Goal: Information Seeking & Learning: Learn about a topic

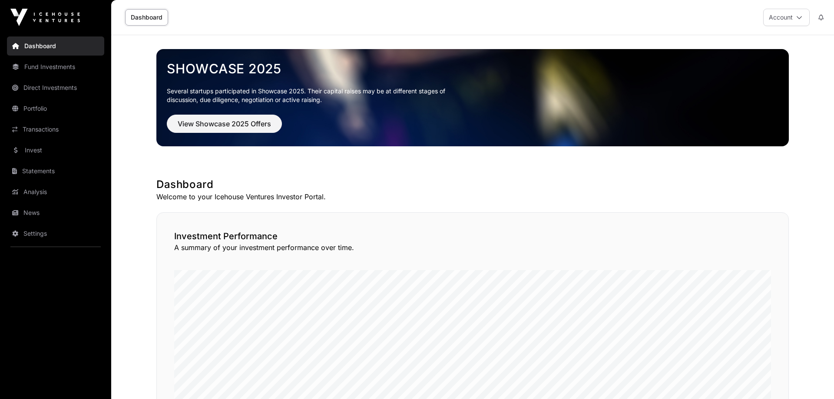
click at [70, 66] on link "Fund Investments" at bounding box center [55, 66] width 97 height 19
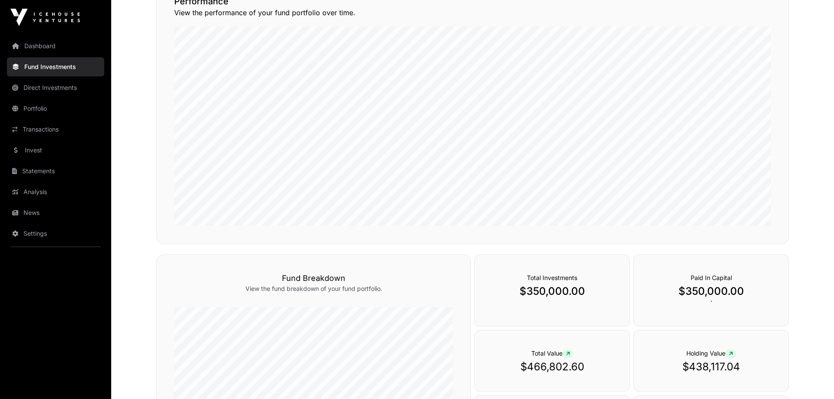
scroll to position [133, 0]
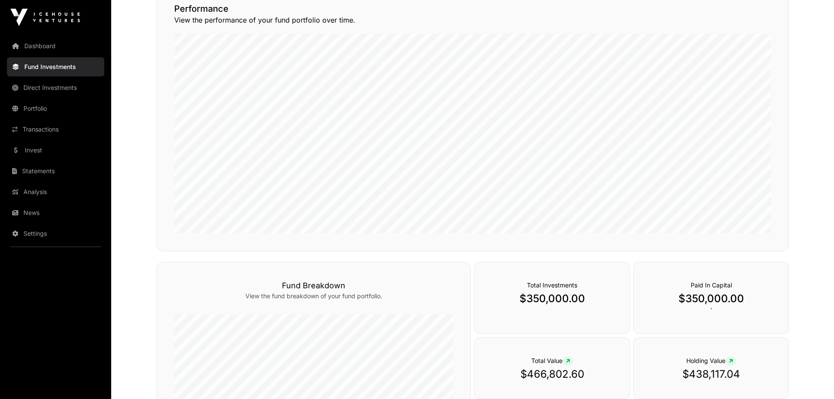
click at [42, 86] on link "Direct Investments" at bounding box center [55, 87] width 97 height 19
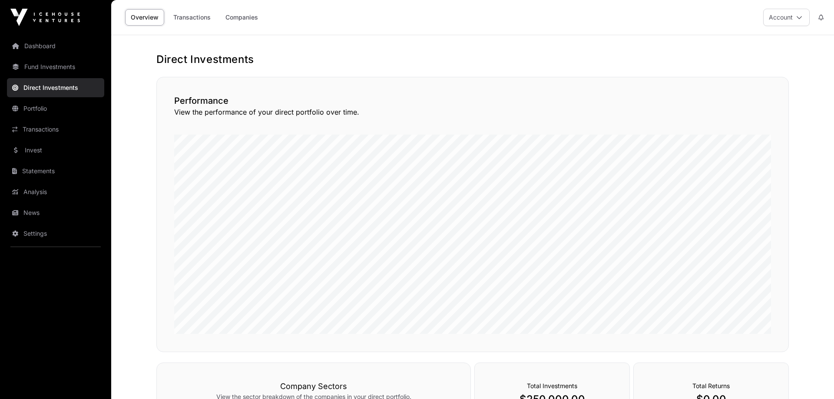
scroll to position [133, 0]
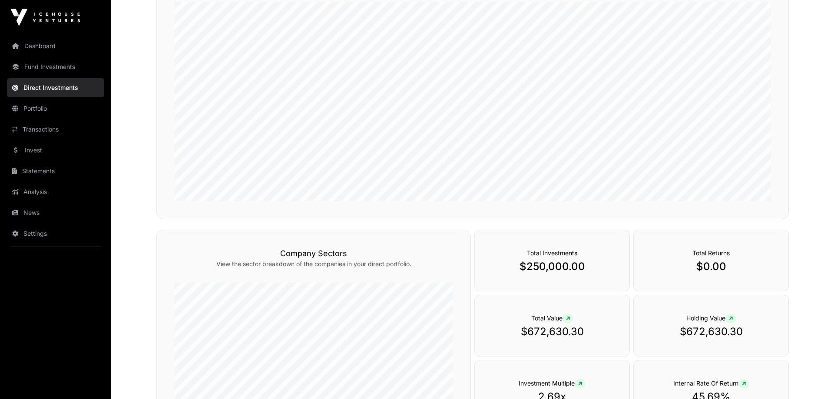
click at [566, 274] on div "Total Investments $250,000.00" at bounding box center [552, 261] width 156 height 62
click at [562, 264] on p "$250,000.00" at bounding box center [552, 267] width 120 height 14
click at [546, 269] on p "$250,000.00" at bounding box center [552, 267] width 120 height 14
click at [537, 257] on div "Total Investments $250,000.00" at bounding box center [552, 261] width 156 height 62
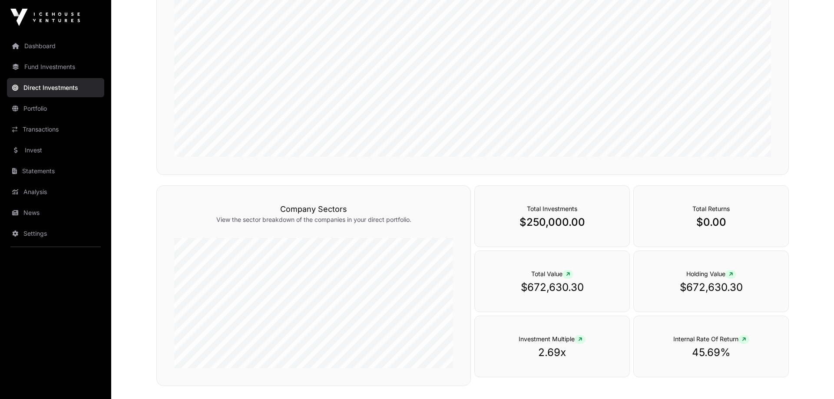
scroll to position [222, 0]
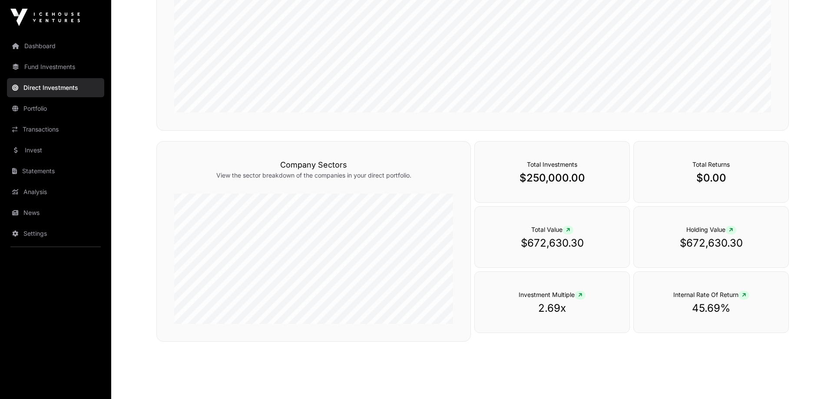
click at [40, 194] on link "Analysis" at bounding box center [55, 191] width 97 height 19
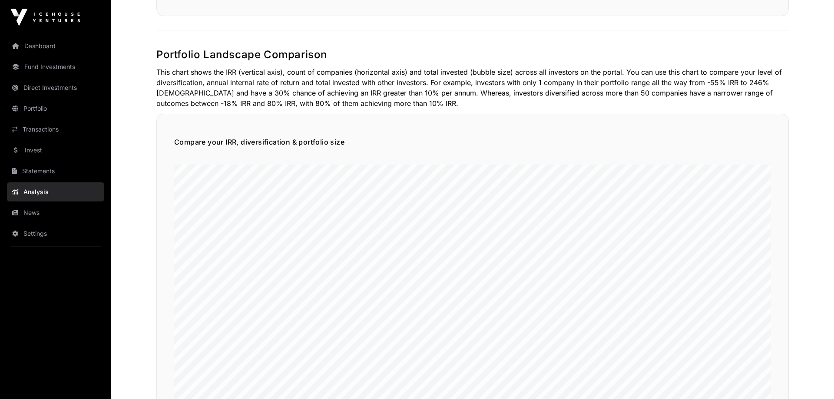
scroll to position [266, 0]
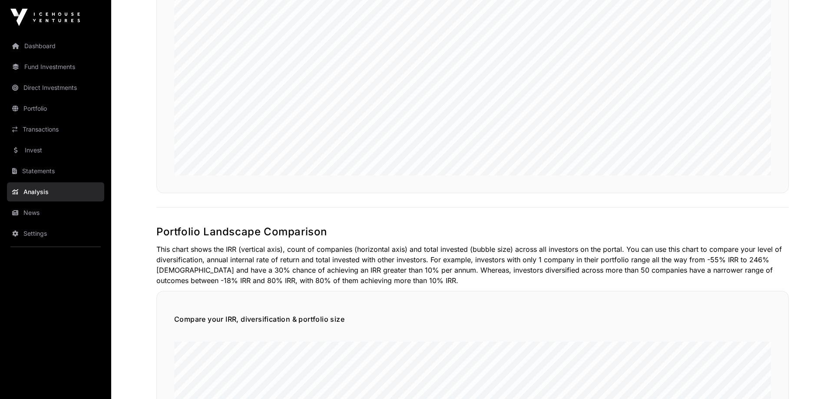
click at [57, 108] on link "Portfolio" at bounding box center [55, 108] width 97 height 19
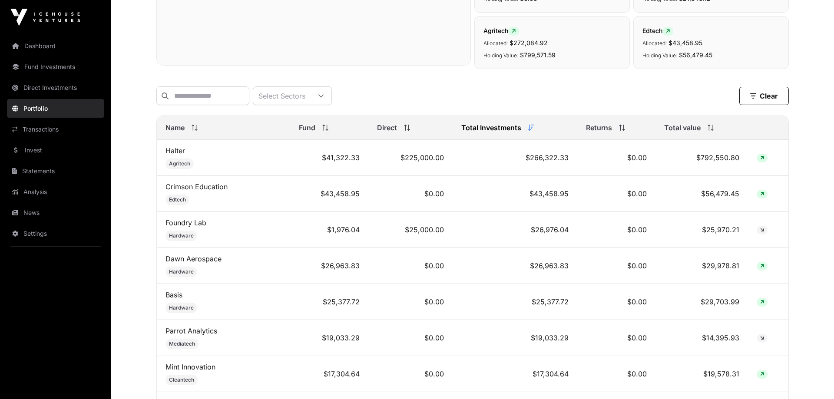
scroll to position [310, 0]
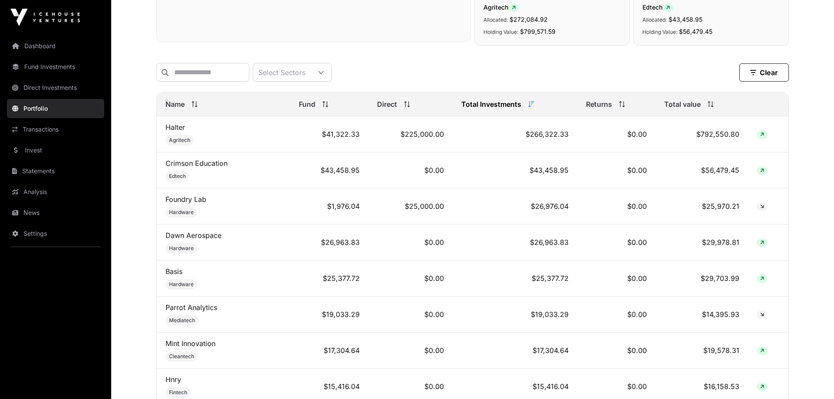
click at [194, 213] on span "Hardware" at bounding box center [182, 212] width 32 height 10
click at [195, 201] on link "Foundry Lab" at bounding box center [186, 199] width 41 height 9
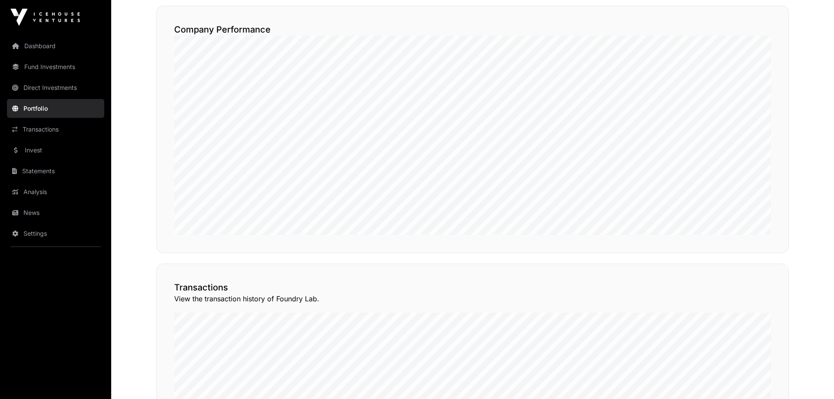
scroll to position [382, 0]
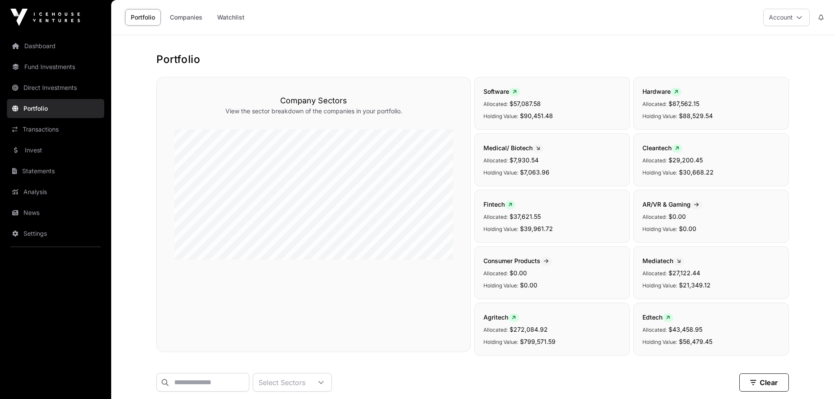
click at [78, 111] on link "Portfolio" at bounding box center [55, 108] width 97 height 19
click at [189, 18] on link "Companies" at bounding box center [186, 17] width 44 height 17
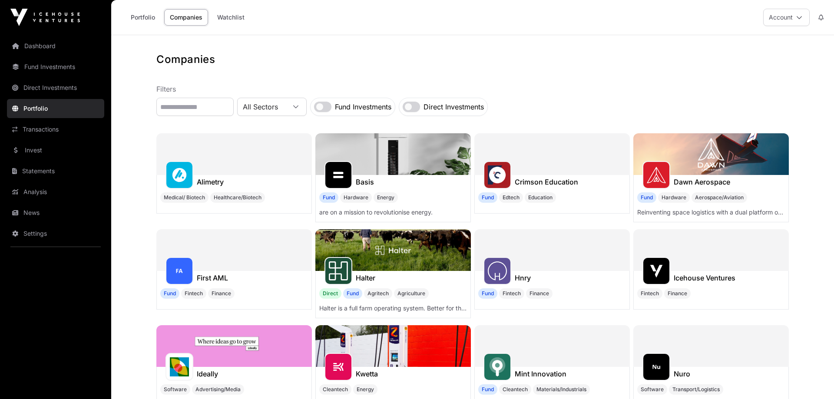
click at [58, 126] on link "Transactions" at bounding box center [55, 129] width 97 height 19
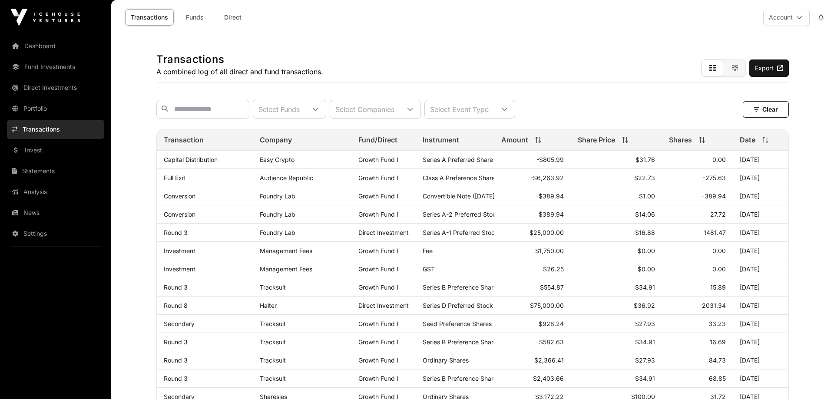
click at [63, 148] on link "Invest" at bounding box center [55, 150] width 97 height 19
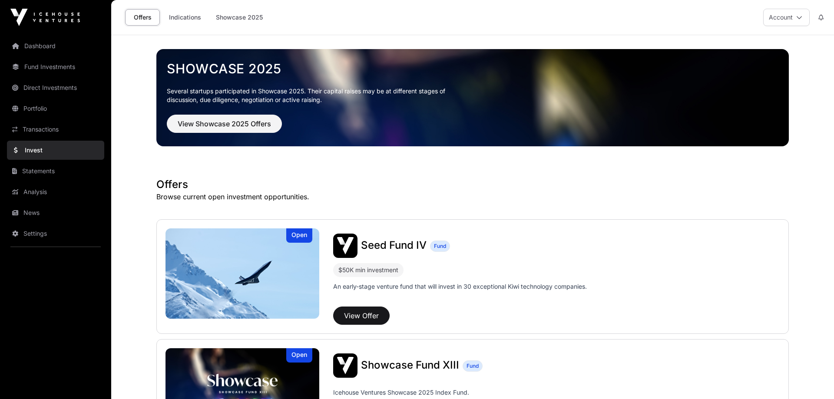
click at [198, 20] on link "Indications" at bounding box center [184, 17] width 43 height 17
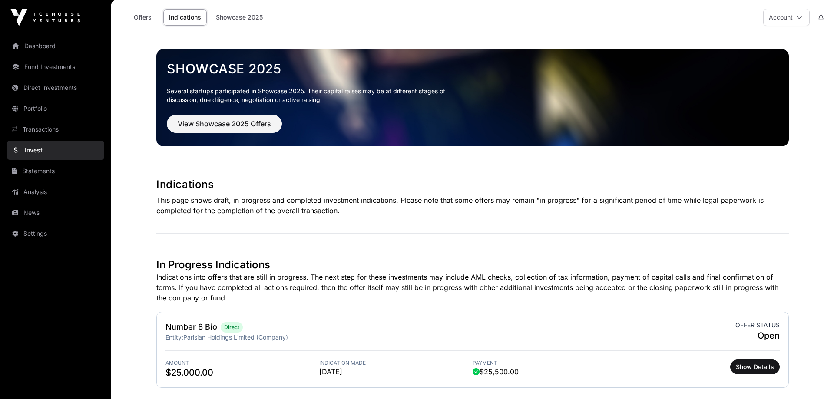
click at [252, 21] on link "Showcase 2025" at bounding box center [239, 17] width 58 height 17
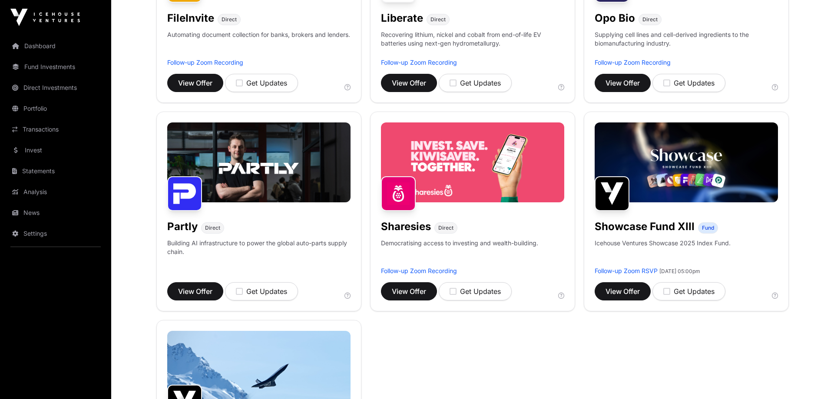
scroll to position [310, 0]
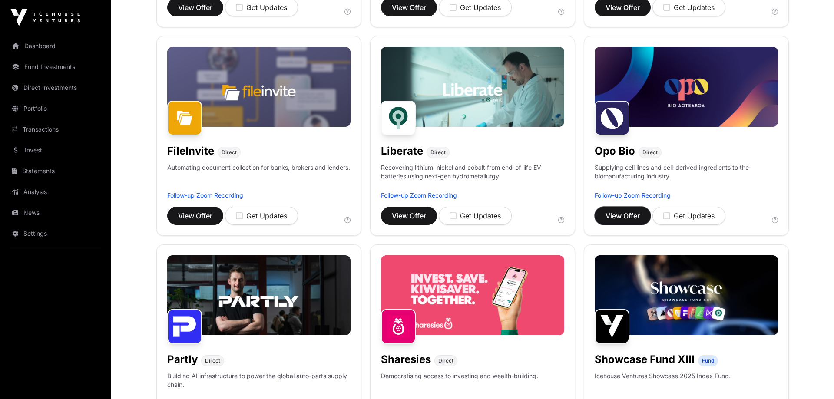
click at [629, 215] on span "View Offer" at bounding box center [623, 216] width 34 height 10
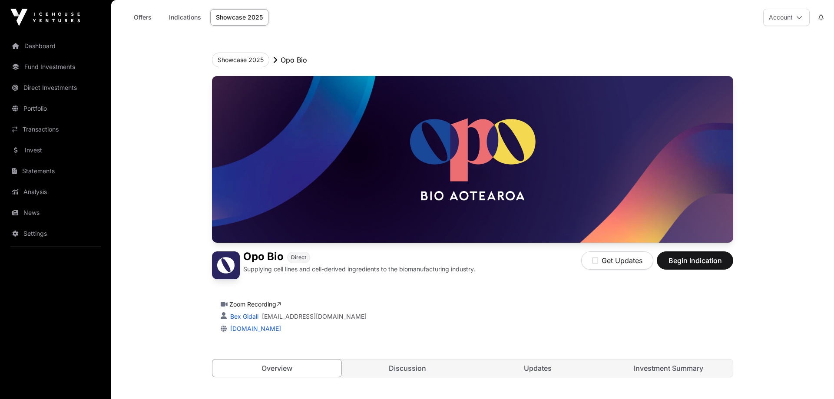
click at [194, 22] on link "Indications" at bounding box center [184, 17] width 43 height 17
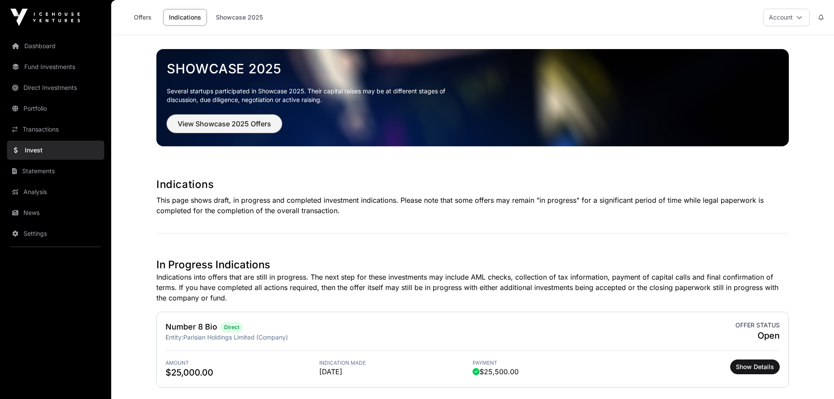
click at [230, 123] on span "View Showcase 2025 Offers" at bounding box center [224, 124] width 93 height 10
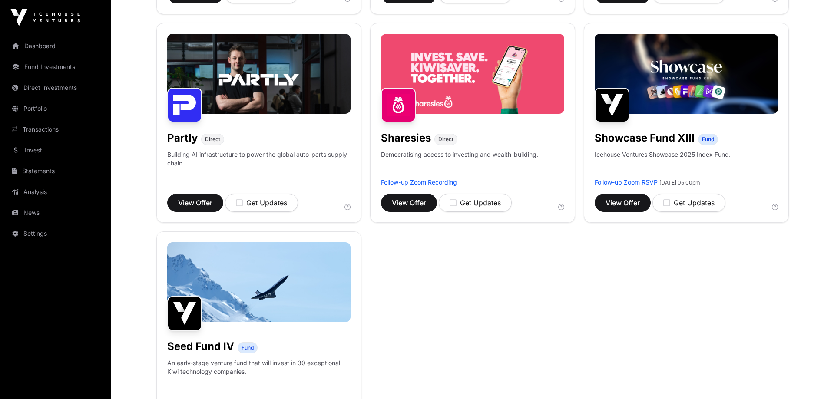
scroll to position [753, 0]
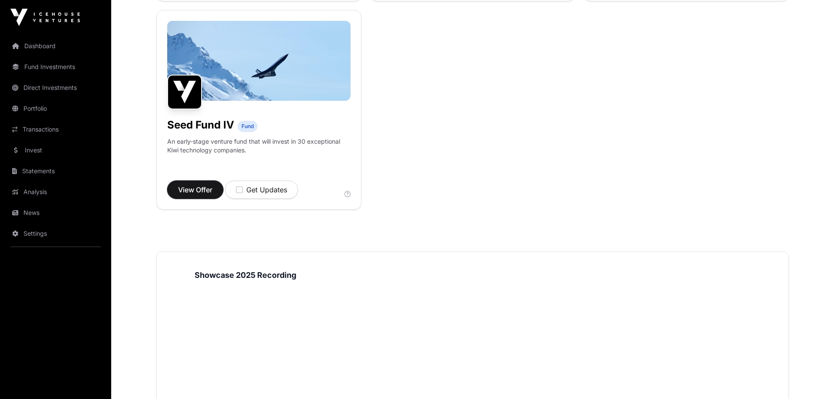
click at [205, 192] on span "View Offer" at bounding box center [195, 190] width 34 height 10
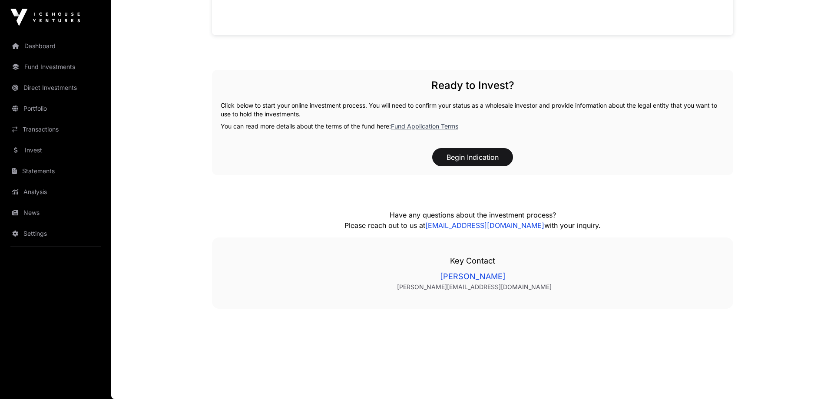
scroll to position [710, 0]
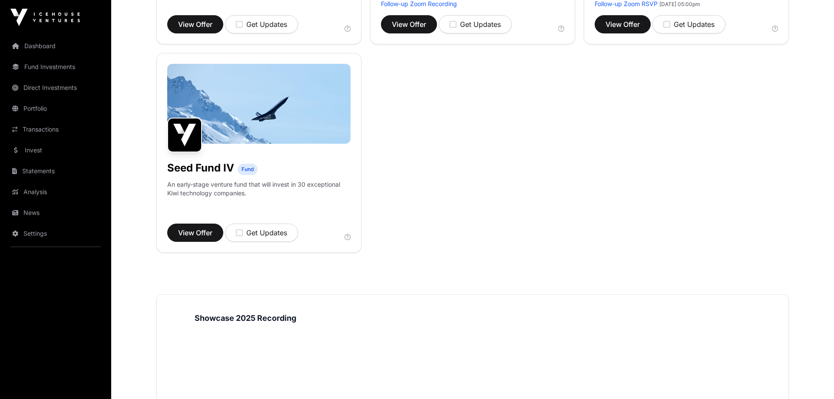
scroll to position [753, 0]
